Goal: Navigation & Orientation: Find specific page/section

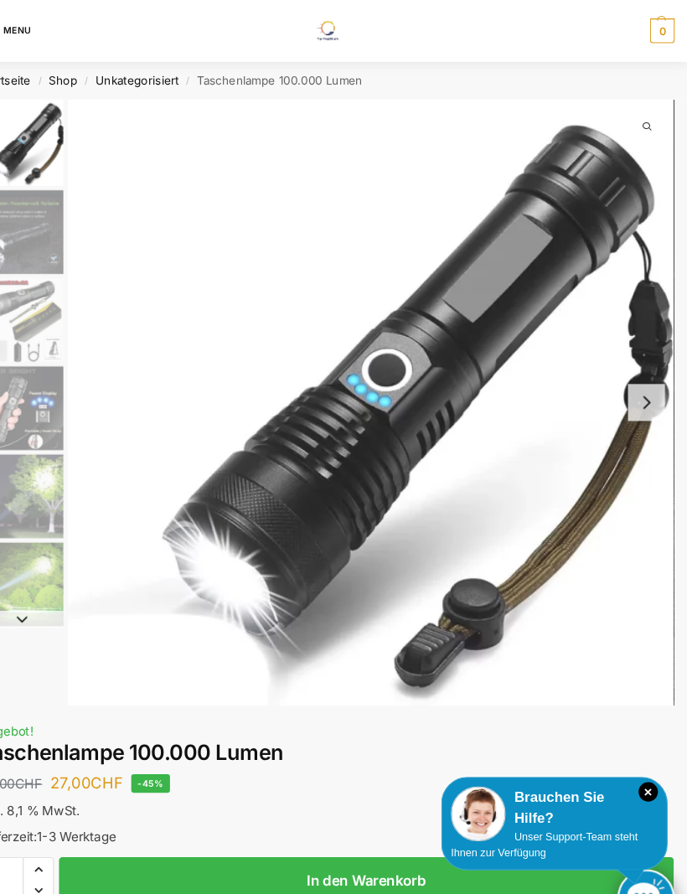
click at [33, 19] on div "MENU Tiptop Technik zum Stromsparen und Stromgewinnung" at bounding box center [343, 29] width 660 height 59
click at [28, 20] on button "MENU" at bounding box center [38, 29] width 50 height 25
click at [28, 28] on button "MENU" at bounding box center [38, 29] width 50 height 25
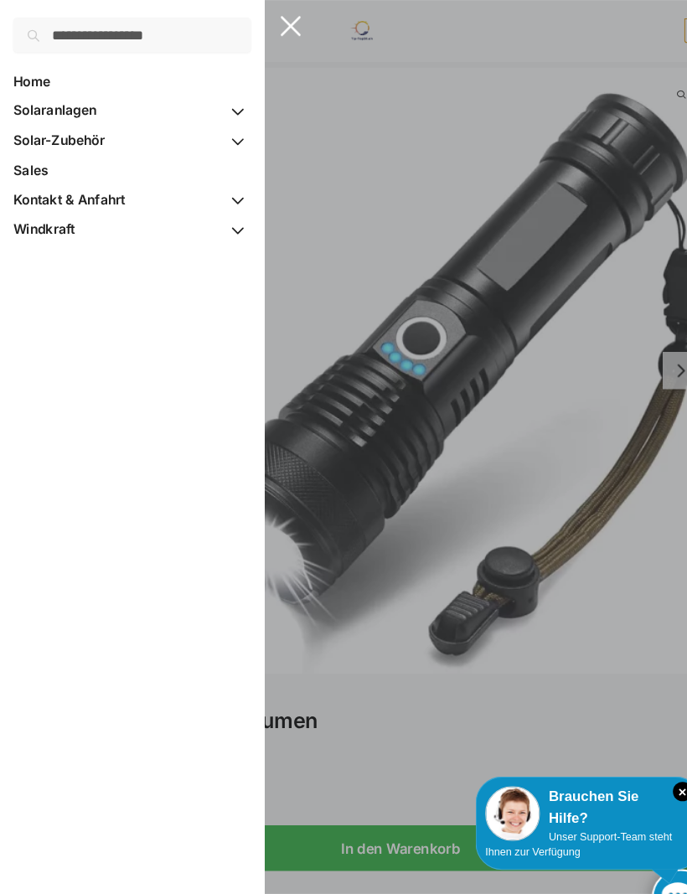
scroll to position [31, 0]
click at [118, 184] on span "Kontakt & Anfahrt" at bounding box center [66, 190] width 106 height 16
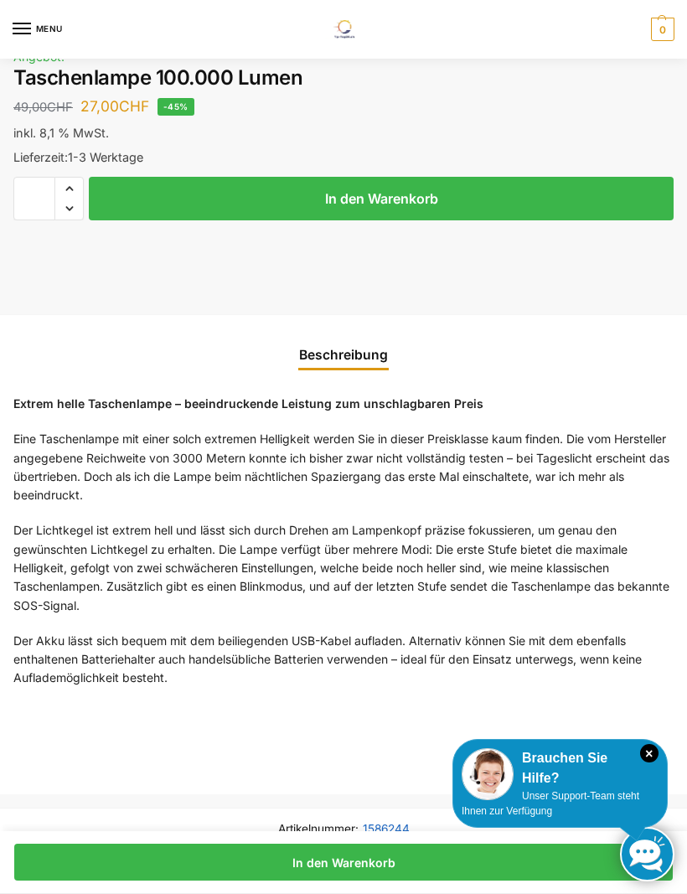
scroll to position [637, 0]
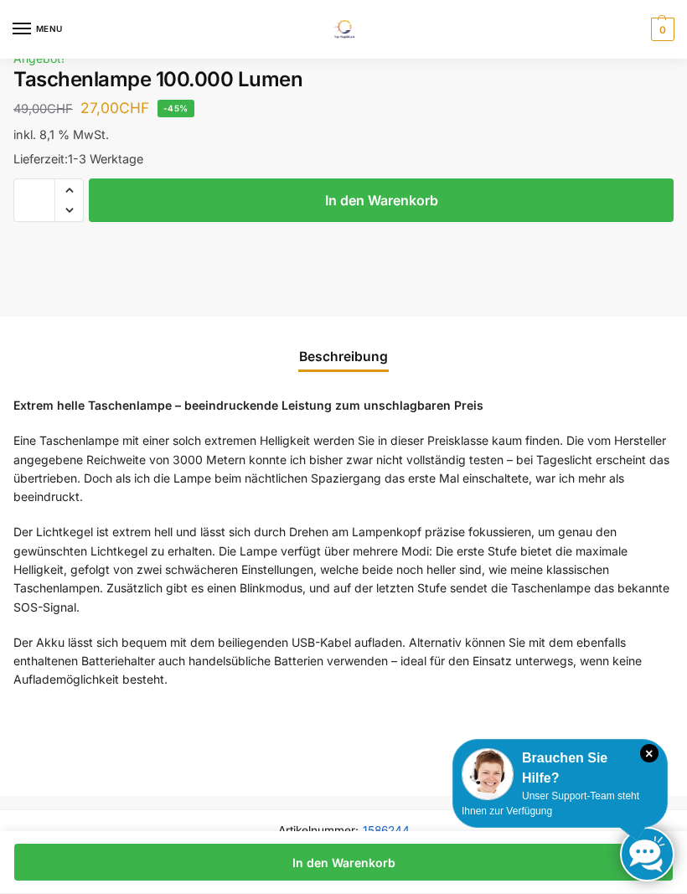
click at [656, 762] on icon "×" at bounding box center [649, 753] width 18 height 18
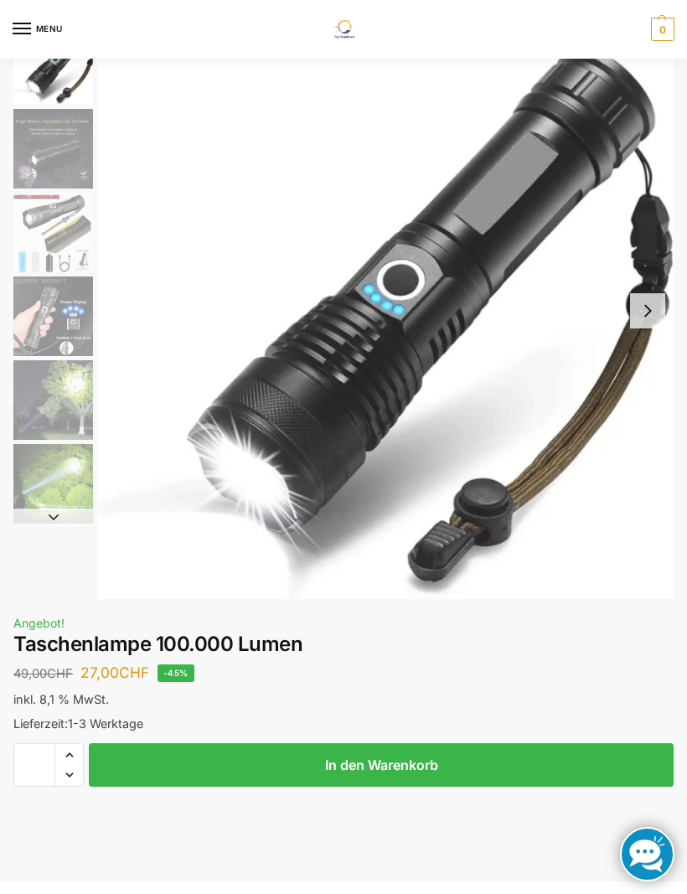
scroll to position [0, 0]
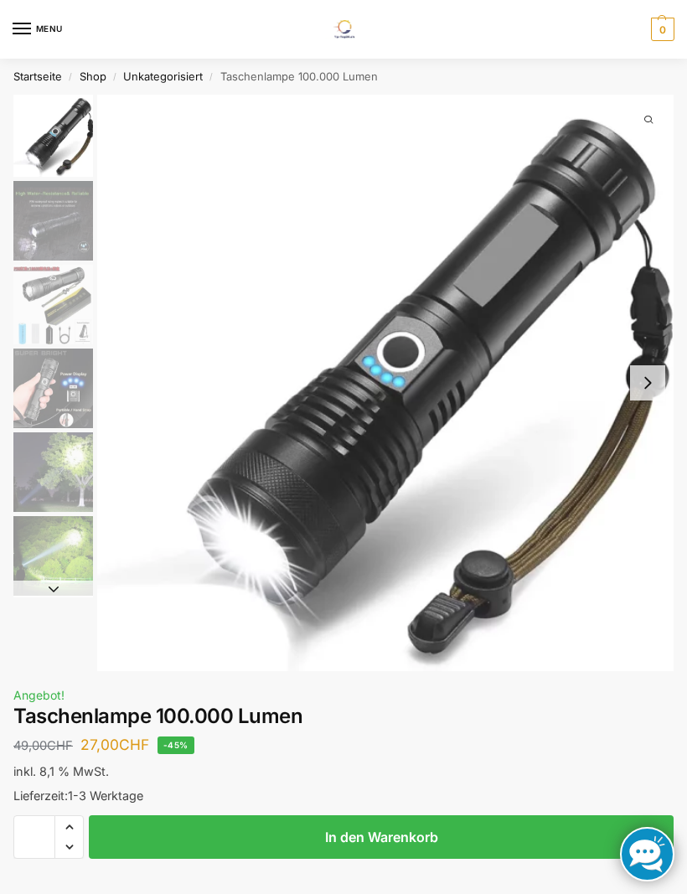
click at [51, 82] on link "Startseite" at bounding box center [37, 76] width 49 height 13
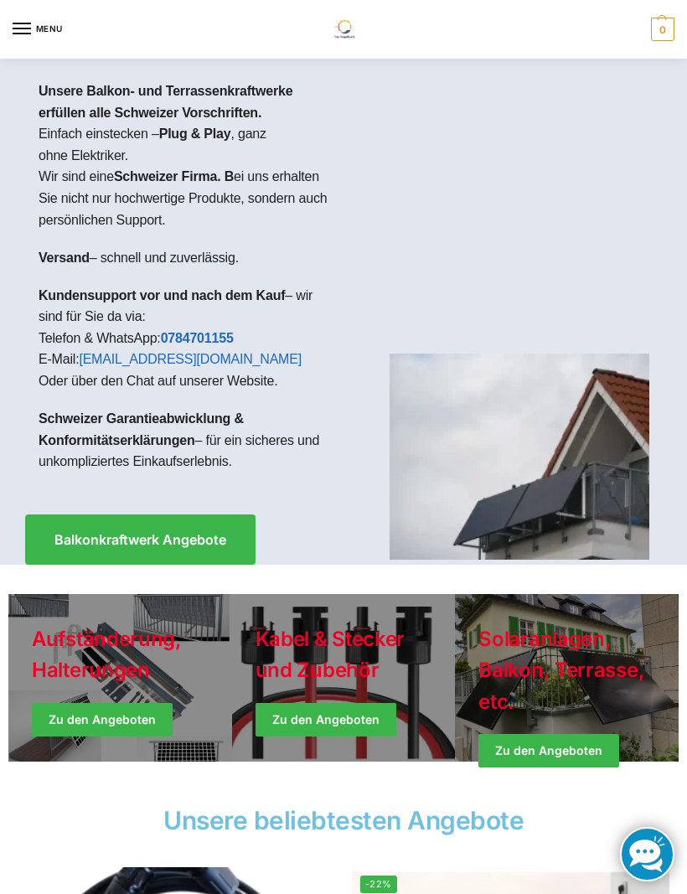
click at [275, 28] on div at bounding box center [343, 447] width 687 height 894
click at [509, 228] on div at bounding box center [343, 447] width 687 height 894
click at [552, 2] on div "MENU Tiptop Technik zum Stromsparen und Stromgewinnung" at bounding box center [343, 29] width 660 height 59
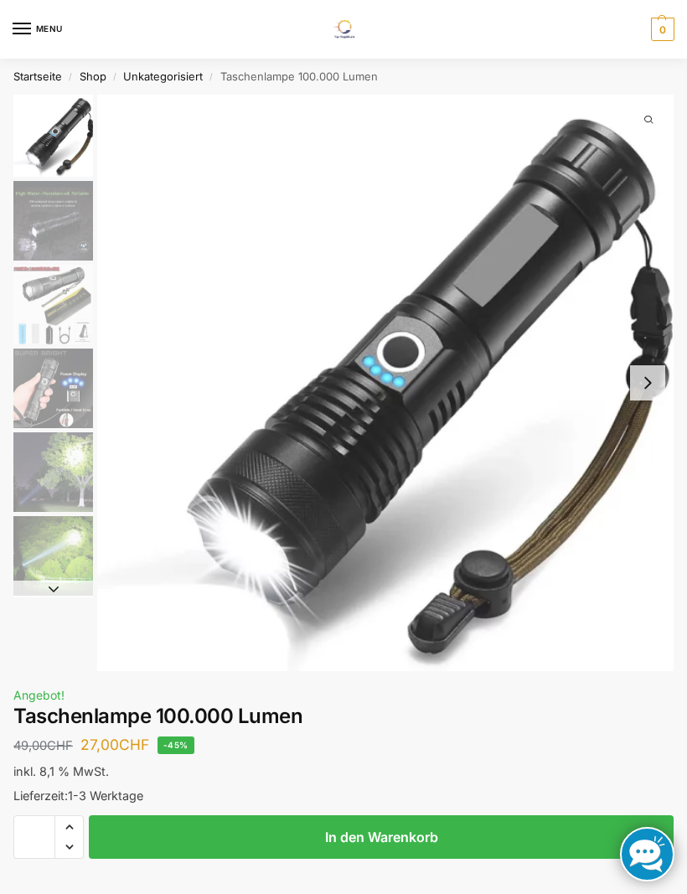
click at [683, 25] on div "MENU Tiptop Technik zum Stromsparen und Stromgewinnung Suche nach: Suchen 0,00 …" at bounding box center [343, 29] width 687 height 59
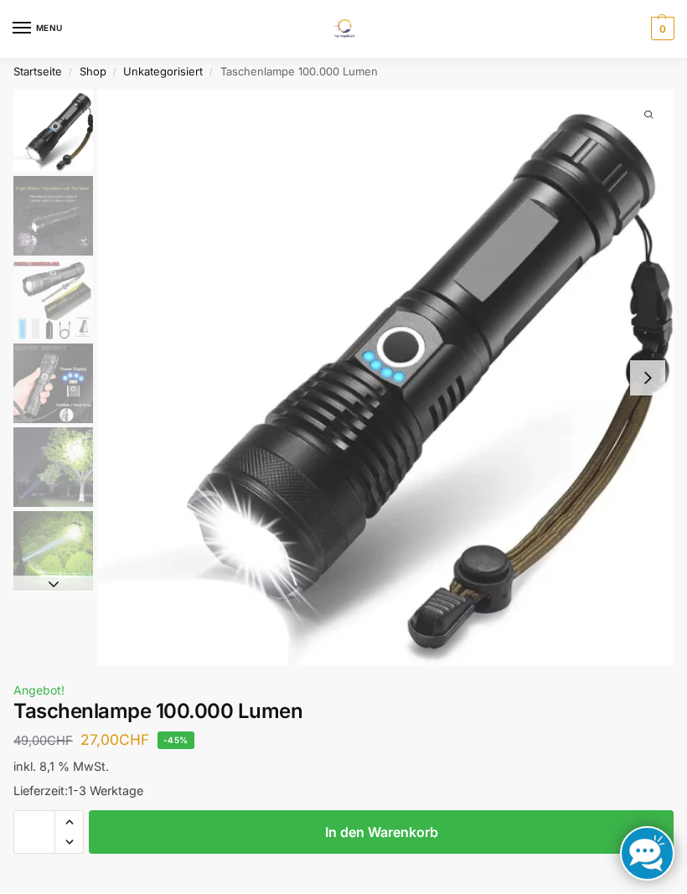
scroll to position [5, 0]
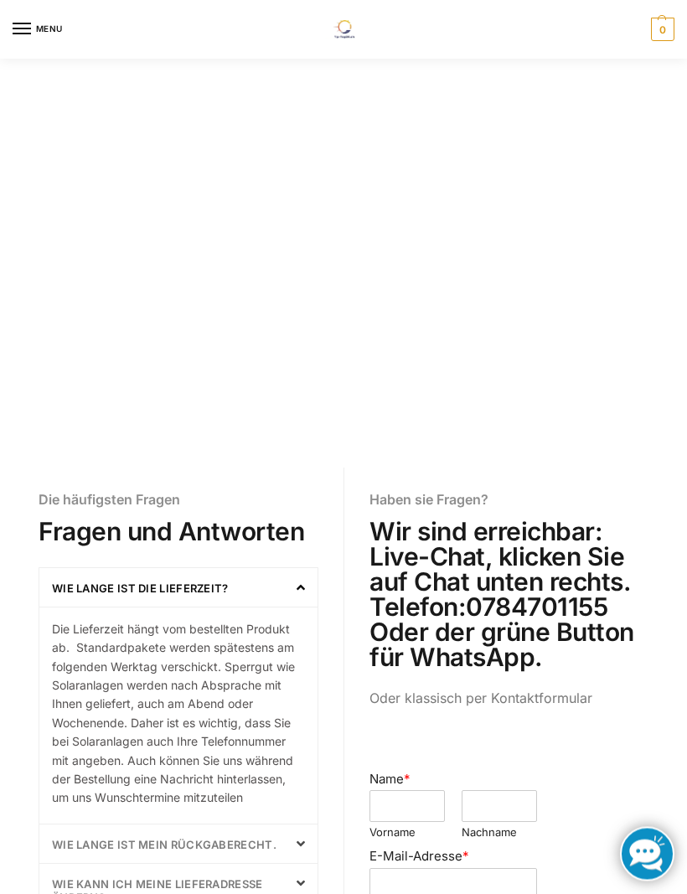
scroll to position [64, 0]
